Goal: Information Seeking & Learning: Learn about a topic

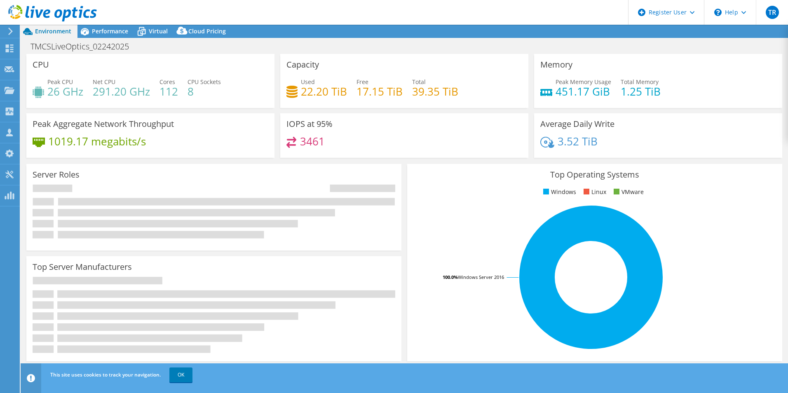
select select "USWest"
select select "USD"
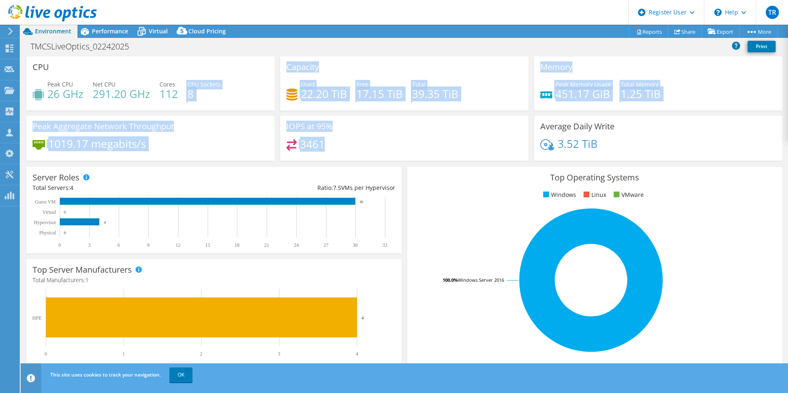
drag, startPoint x: 177, startPoint y: 94, endPoint x: 399, endPoint y: 143, distance: 227.2
click at [399, 143] on div "CPU Peak CPU 26 GHz Net CPU 291.20 GHz Cores 112 CPU Sockets 8 Capacity Used 22…" at bounding box center [405, 111] width 762 height 110
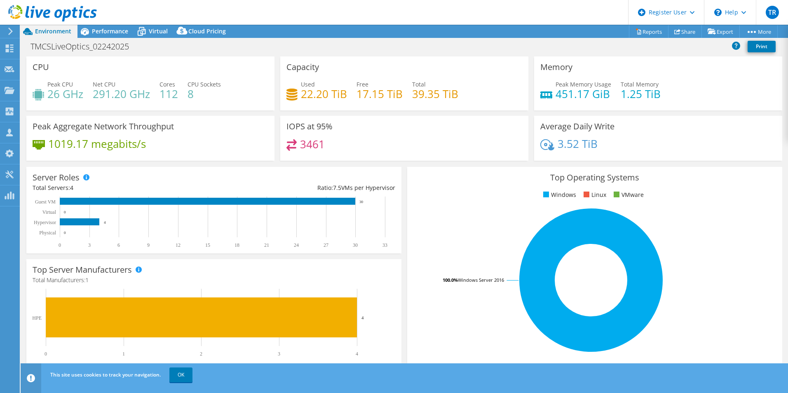
click at [398, 143] on div "3461" at bounding box center [405, 148] width 236 height 18
drag, startPoint x: 162, startPoint y: 93, endPoint x: 176, endPoint y: 94, distance: 14.0
click at [176, 94] on h4 "112" at bounding box center [169, 93] width 19 height 9
drag, startPoint x: 176, startPoint y: 94, endPoint x: 159, endPoint y: 85, distance: 19.2
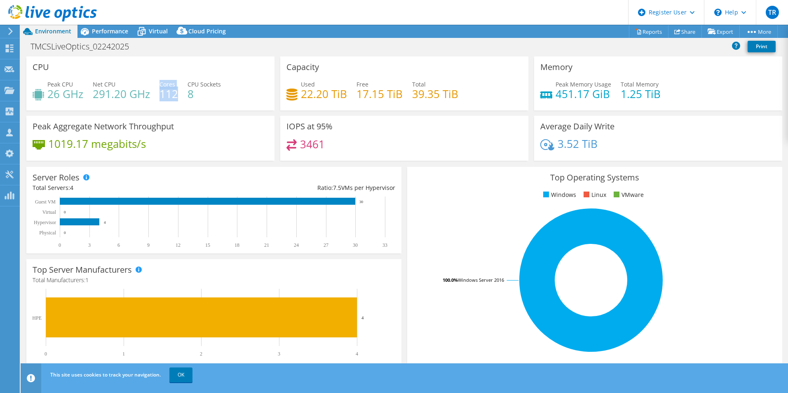
click at [160, 85] on div "Cores 112" at bounding box center [169, 89] width 19 height 19
click at [160, 85] on span "Cores" at bounding box center [168, 84] width 16 height 8
click at [176, 94] on h4 "112" at bounding box center [169, 93] width 19 height 9
drag, startPoint x: 176, startPoint y: 94, endPoint x: 167, endPoint y: 91, distance: 8.9
click at [167, 91] on h4 "112" at bounding box center [169, 93] width 19 height 9
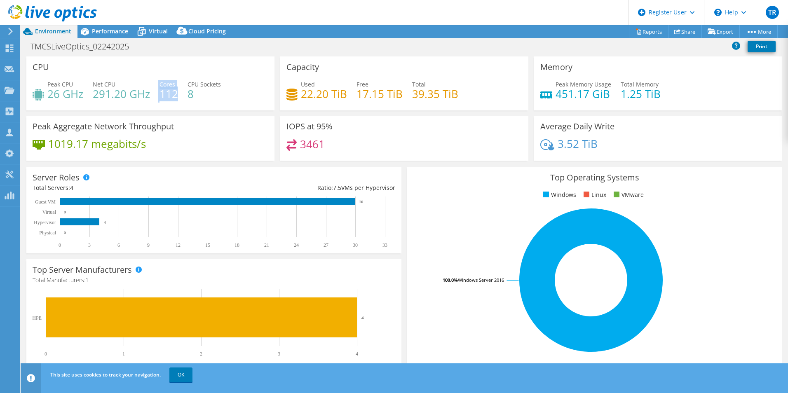
drag, startPoint x: 158, startPoint y: 85, endPoint x: 176, endPoint y: 89, distance: 18.4
click at [176, 89] on div "Peak CPU 26 GHz Net CPU 291.20 GHz Cores 112 CPU Sockets 8" at bounding box center [151, 93] width 236 height 27
drag, startPoint x: 176, startPoint y: 89, endPoint x: 169, endPoint y: 83, distance: 9.3
click at [169, 83] on span "Cores" at bounding box center [168, 84] width 16 height 8
drag, startPoint x: 160, startPoint y: 85, endPoint x: 178, endPoint y: 93, distance: 19.8
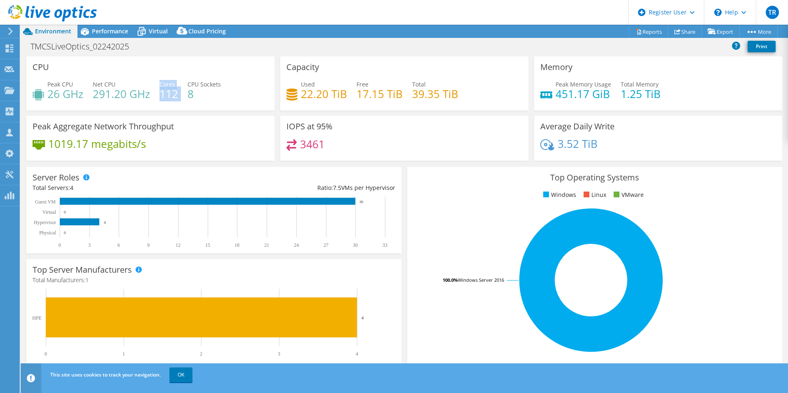
click at [178, 93] on div "Peak CPU 26 GHz Net CPU 291.20 GHz Cores 112 CPU Sockets 8" at bounding box center [151, 93] width 236 height 27
drag, startPoint x: 178, startPoint y: 93, endPoint x: 175, endPoint y: 85, distance: 8.3
click at [175, 85] on div "Cores 112" at bounding box center [169, 89] width 19 height 19
drag, startPoint x: 161, startPoint y: 86, endPoint x: 175, endPoint y: 96, distance: 16.6
click at [175, 96] on div "Cores 112" at bounding box center [169, 89] width 19 height 19
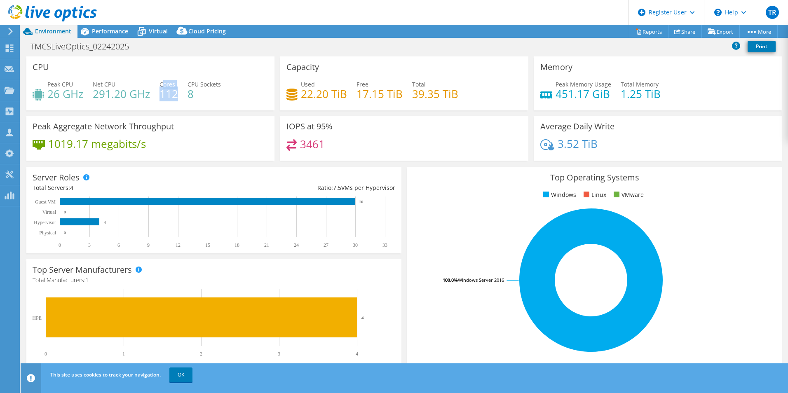
click at [175, 96] on h4 "112" at bounding box center [169, 93] width 19 height 9
